Goal: Navigation & Orientation: Find specific page/section

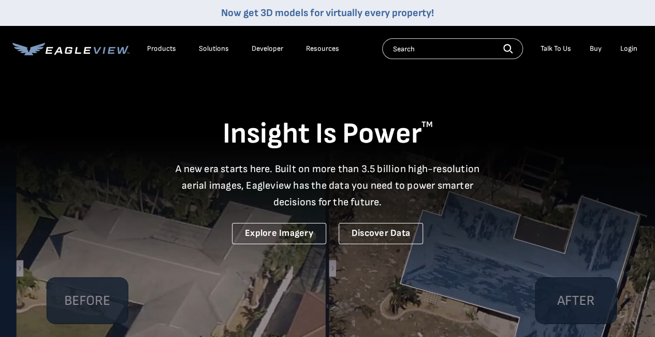
click at [173, 49] on div "Products" at bounding box center [161, 48] width 29 height 9
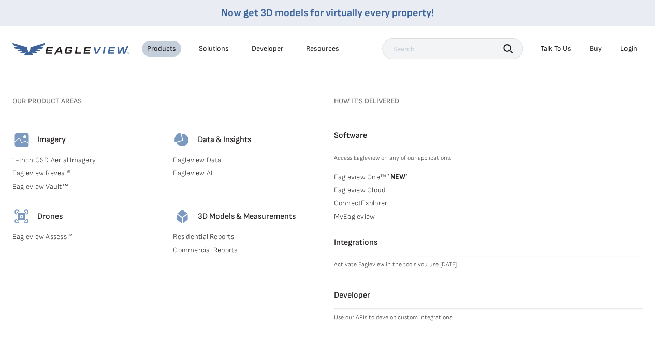
click at [377, 204] on link "ConnectExplorer" at bounding box center [488, 202] width 309 height 9
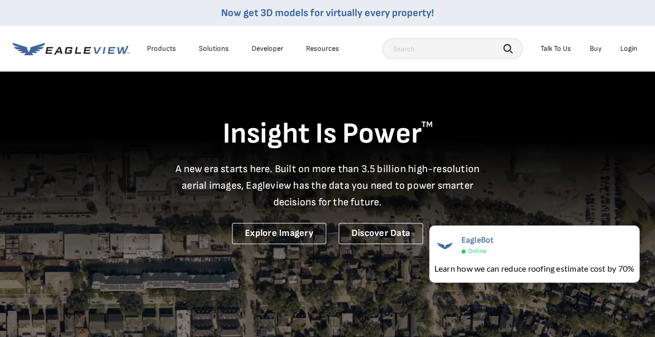
click at [155, 47] on div "Products" at bounding box center [161, 48] width 29 height 9
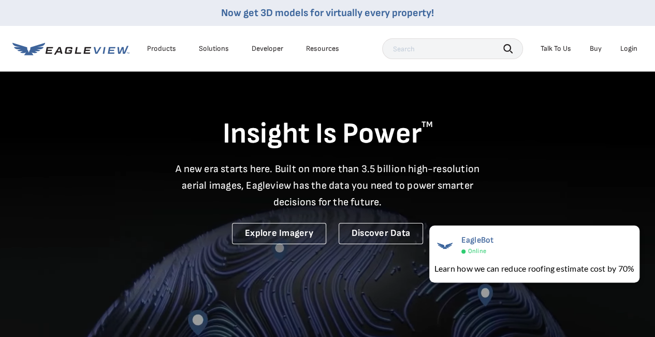
click at [625, 48] on div "Login" at bounding box center [629, 48] width 17 height 9
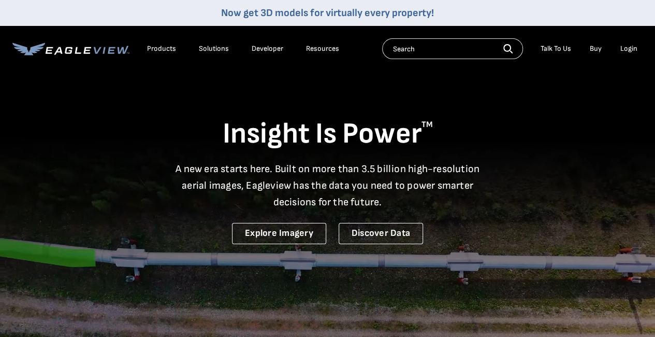
click at [167, 50] on div "Products" at bounding box center [161, 48] width 29 height 9
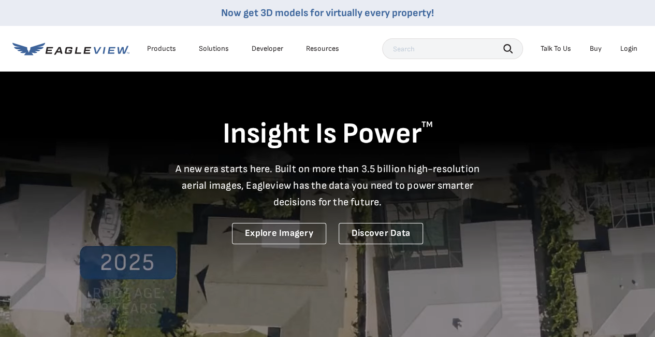
click at [167, 50] on div "Products" at bounding box center [161, 48] width 29 height 9
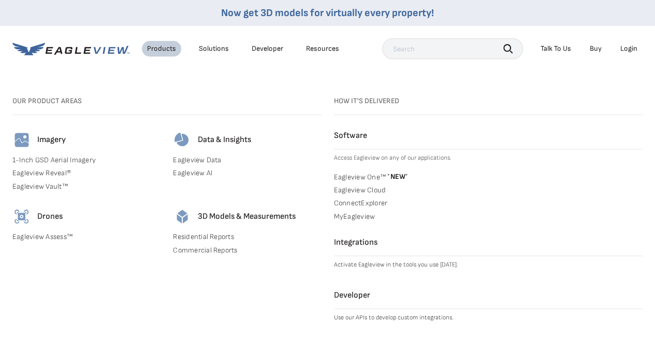
click at [361, 203] on link "ConnectExplorer" at bounding box center [488, 202] width 309 height 9
